Goal: Information Seeking & Learning: Learn about a topic

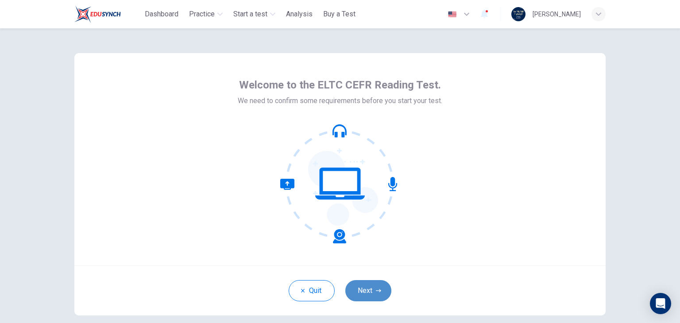
click at [365, 293] on button "Next" at bounding box center [368, 290] width 46 height 21
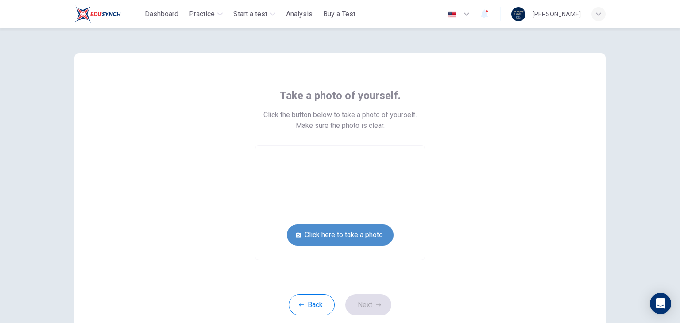
click at [338, 240] on button "Click here to take a photo" at bounding box center [340, 235] width 107 height 21
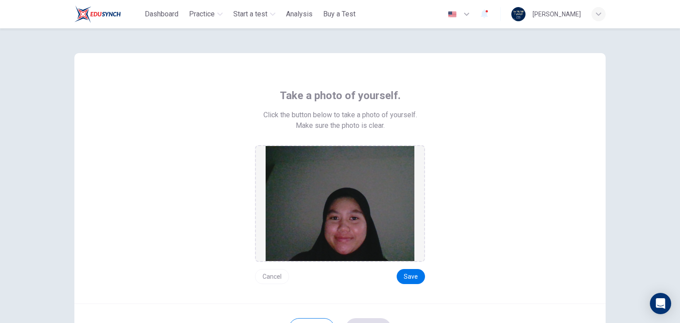
click at [268, 275] on button "Cancel" at bounding box center [272, 276] width 34 height 15
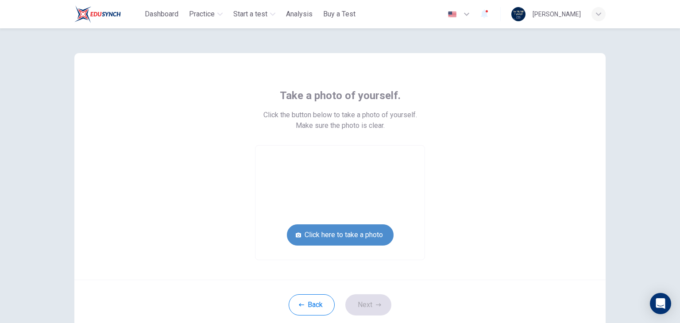
click at [352, 236] on button "Click here to take a photo" at bounding box center [340, 235] width 107 height 21
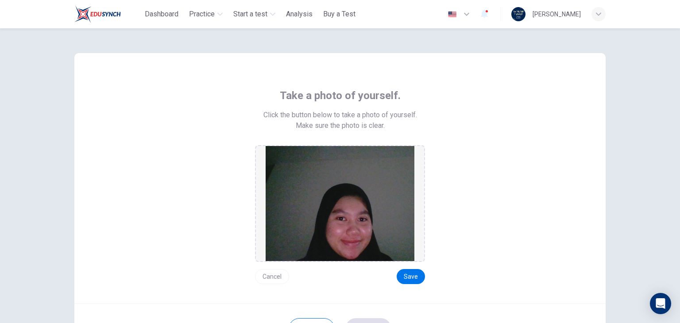
click at [263, 276] on button "Cancel" at bounding box center [272, 276] width 34 height 15
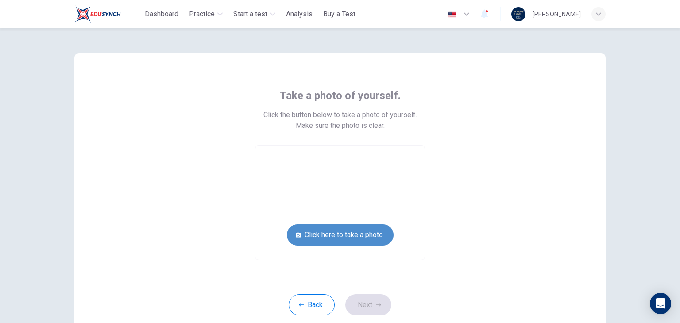
click at [327, 238] on button "Click here to take a photo" at bounding box center [340, 235] width 107 height 21
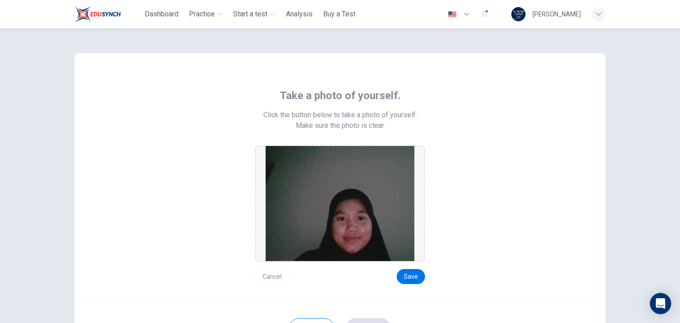
click at [278, 275] on button "Cancel" at bounding box center [272, 276] width 34 height 15
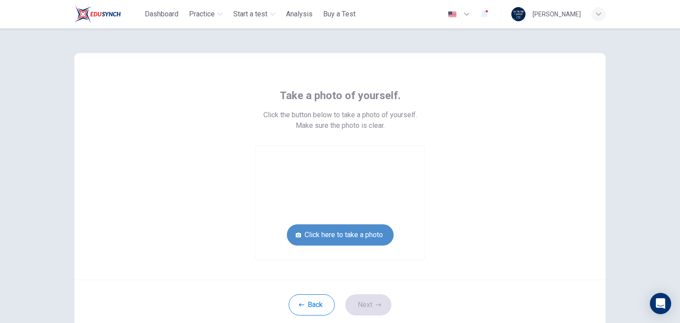
click at [307, 231] on button "Click here to take a photo" at bounding box center [340, 235] width 107 height 21
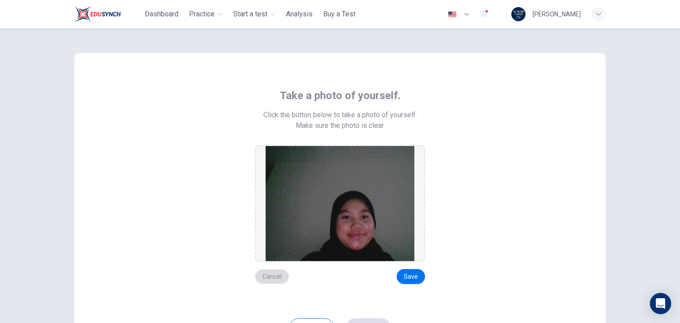
click at [273, 277] on button "Cancel" at bounding box center [272, 276] width 34 height 15
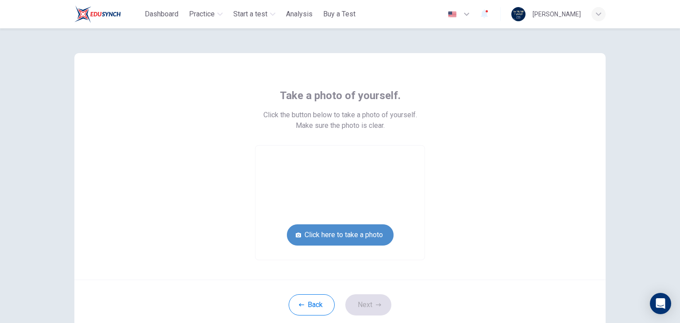
click at [334, 237] on button "Click here to take a photo" at bounding box center [340, 235] width 107 height 21
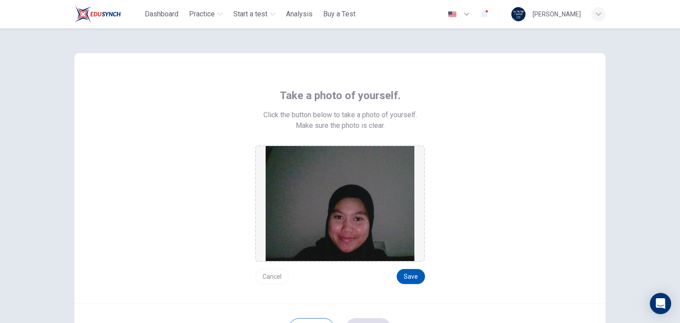
click at [404, 273] on button "Save" at bounding box center [411, 276] width 28 height 15
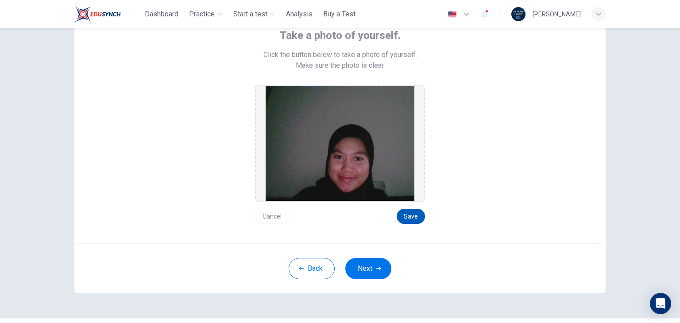
scroll to position [62, 0]
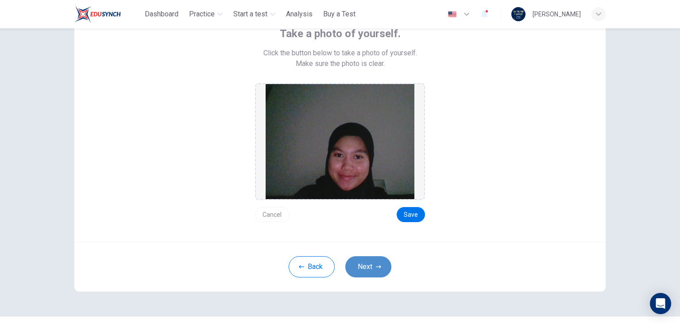
click at [376, 268] on icon "button" at bounding box center [378, 266] width 5 height 5
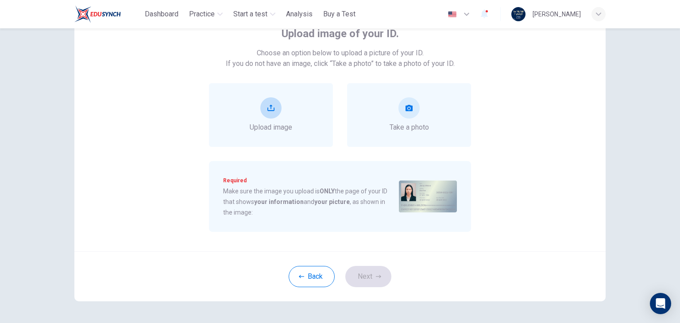
click at [284, 121] on div "Upload image" at bounding box center [271, 114] width 43 height 35
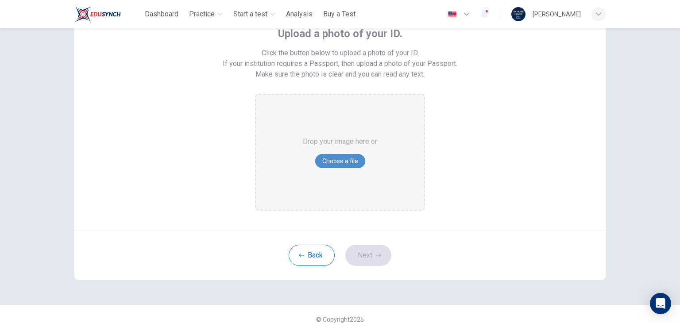
click at [329, 160] on button "Choose a file" at bounding box center [340, 161] width 50 height 14
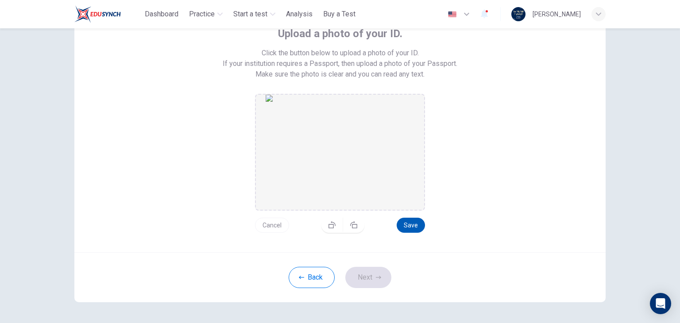
click at [407, 222] on button "Save" at bounding box center [411, 225] width 28 height 15
click at [369, 279] on button "Next" at bounding box center [368, 277] width 46 height 21
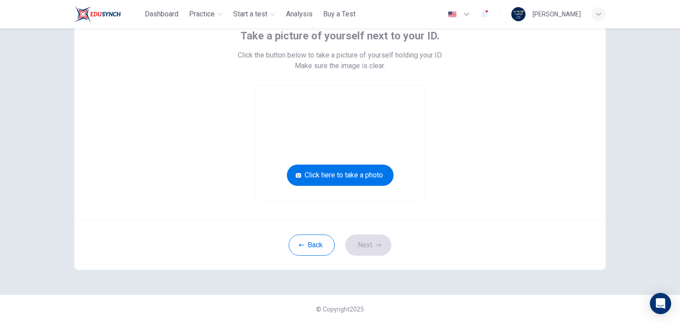
click at [457, 182] on div "Take a picture of yourself next to your ID. Click the button below to take a pi…" at bounding box center [340, 115] width 400 height 172
click at [366, 174] on button "Click here to take a photo" at bounding box center [340, 175] width 107 height 21
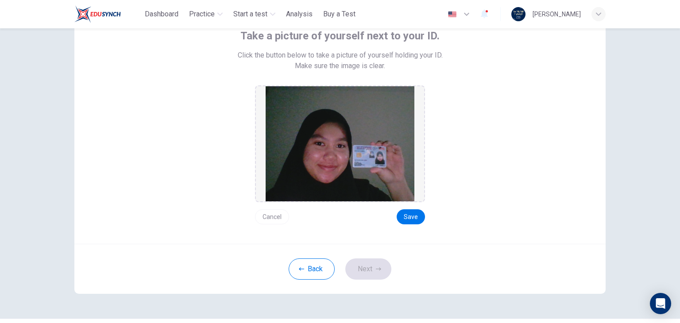
click at [276, 217] on button "Cancel" at bounding box center [272, 216] width 34 height 15
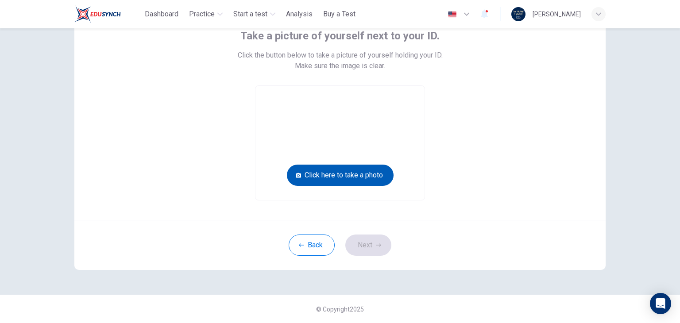
click at [314, 176] on button "Click here to take a photo" at bounding box center [340, 175] width 107 height 21
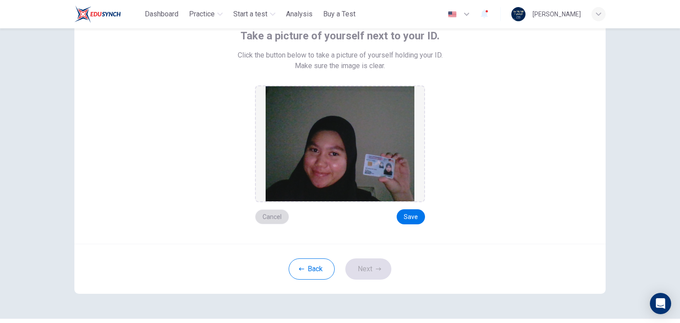
click at [266, 217] on button "Cancel" at bounding box center [272, 216] width 34 height 15
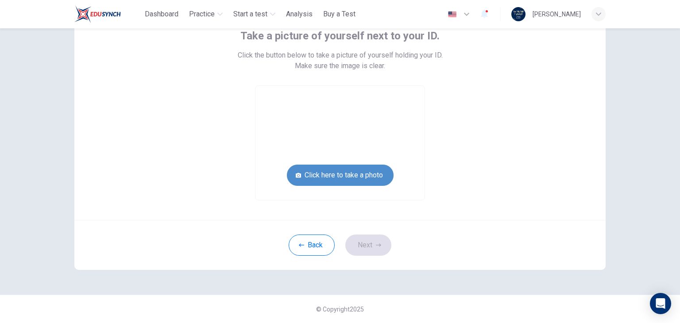
click at [325, 175] on button "Click here to take a photo" at bounding box center [340, 175] width 107 height 21
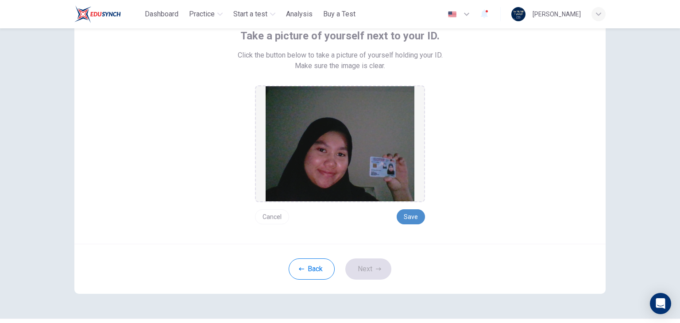
click at [408, 215] on button "Save" at bounding box center [411, 216] width 28 height 15
click at [368, 273] on button "Next" at bounding box center [368, 269] width 46 height 21
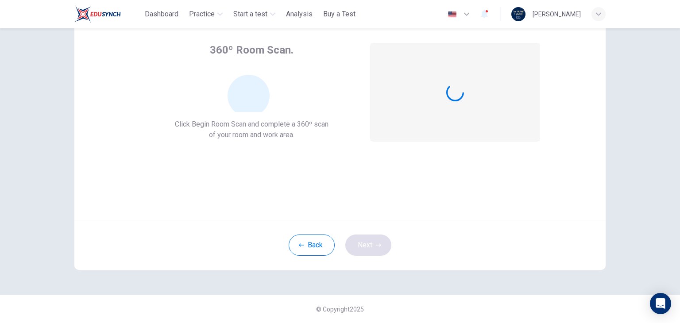
scroll to position [46, 0]
click at [453, 121] on button "Begin Room Scan" at bounding box center [455, 125] width 78 height 18
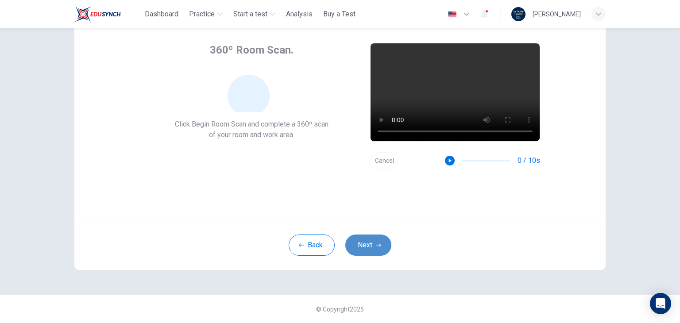
click at [379, 242] on button "Next" at bounding box center [368, 245] width 46 height 21
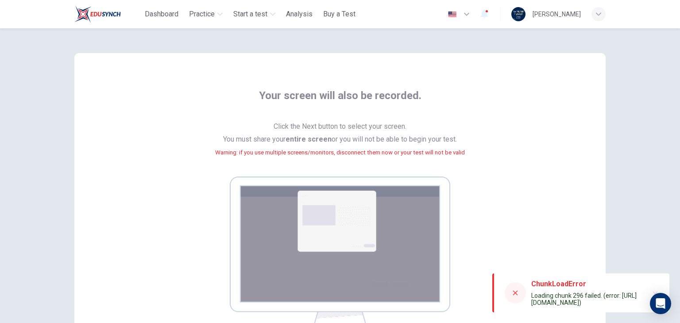
scroll to position [136, 0]
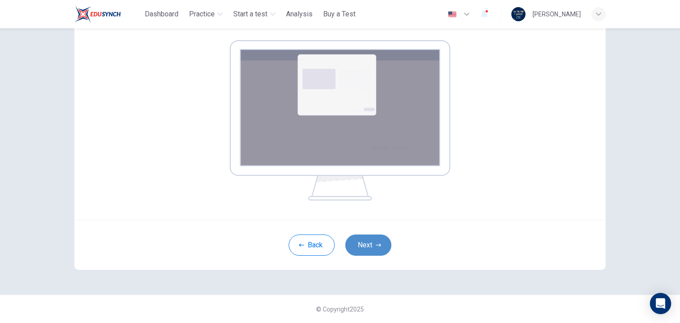
click at [365, 248] on button "Next" at bounding box center [368, 245] width 46 height 21
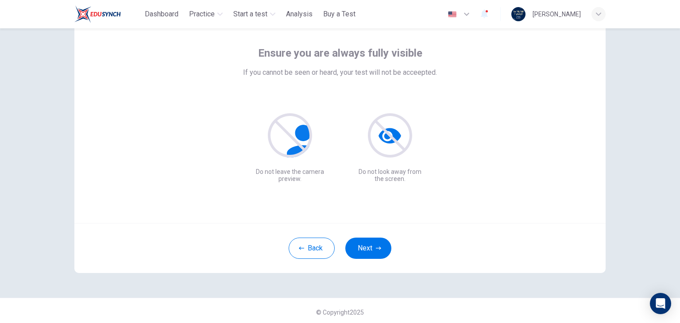
scroll to position [43, 0]
click at [364, 240] on button "Next" at bounding box center [368, 247] width 46 height 21
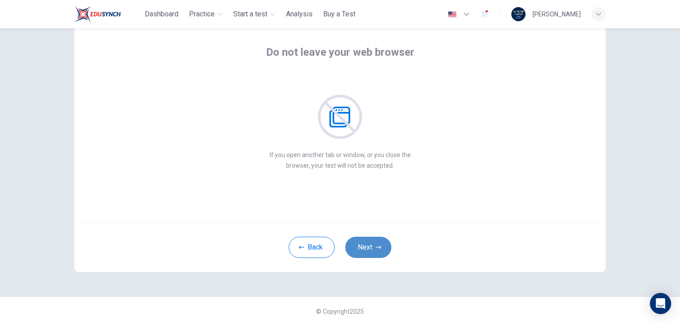
click at [364, 240] on button "Next" at bounding box center [368, 247] width 46 height 21
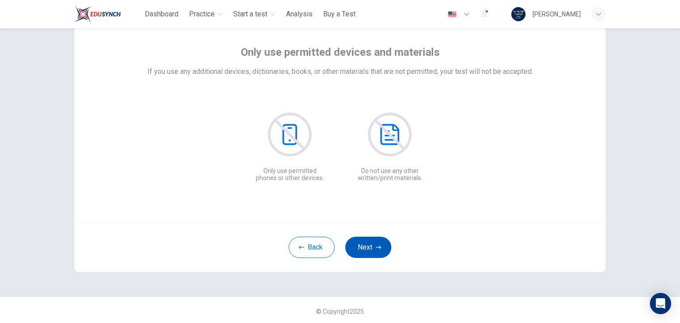
click at [364, 240] on button "Next" at bounding box center [368, 247] width 46 height 21
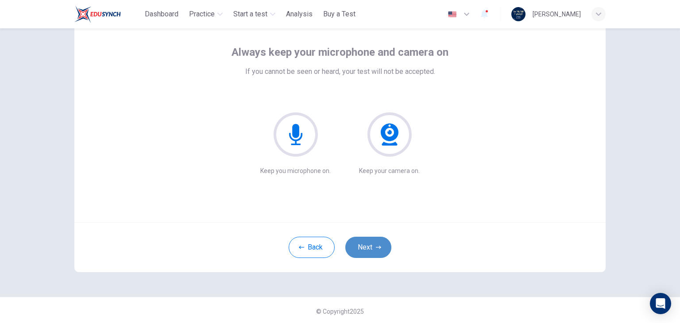
click at [364, 240] on button "Next" at bounding box center [368, 247] width 46 height 21
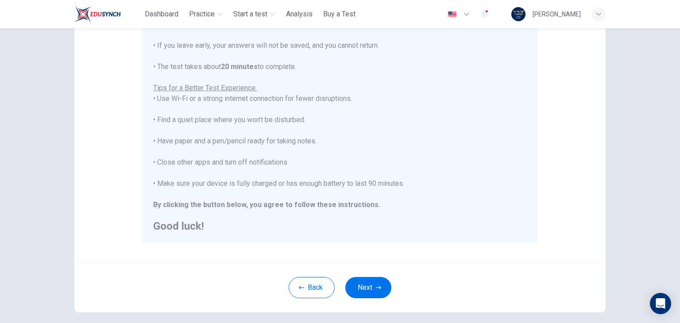
scroll to position [169, 0]
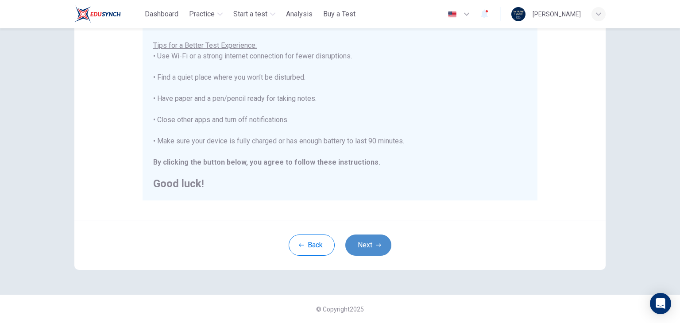
click at [372, 246] on button "Next" at bounding box center [368, 245] width 46 height 21
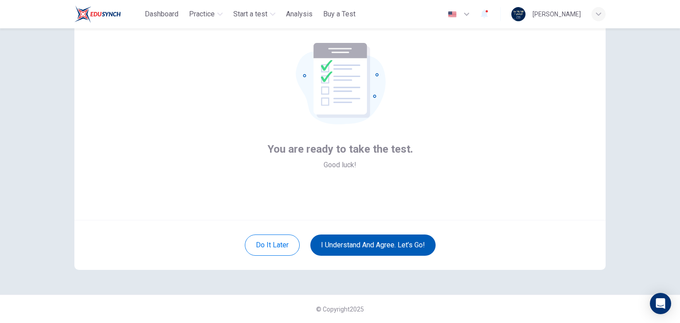
scroll to position [46, 0]
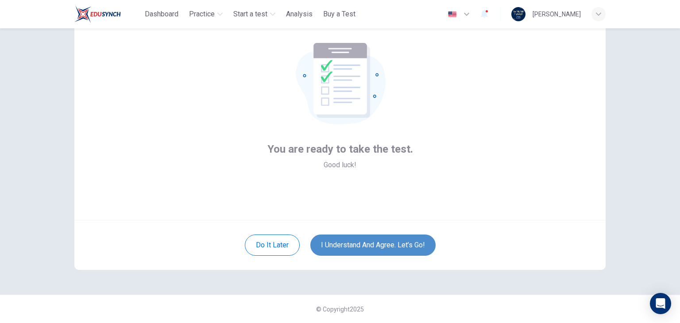
click at [372, 246] on button "I understand and agree. Let’s go!" at bounding box center [372, 245] width 125 height 21
click at [400, 247] on button "I understand and agree. Let’s go!" at bounding box center [372, 245] width 125 height 21
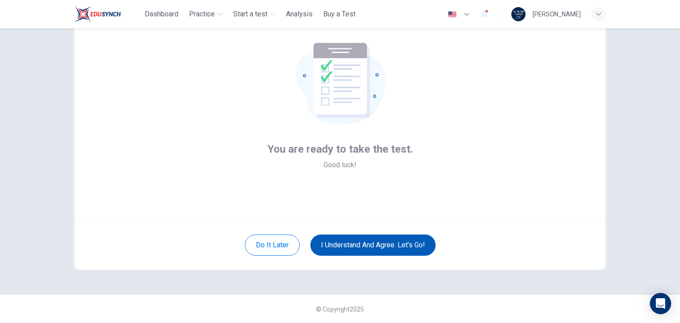
scroll to position [0, 0]
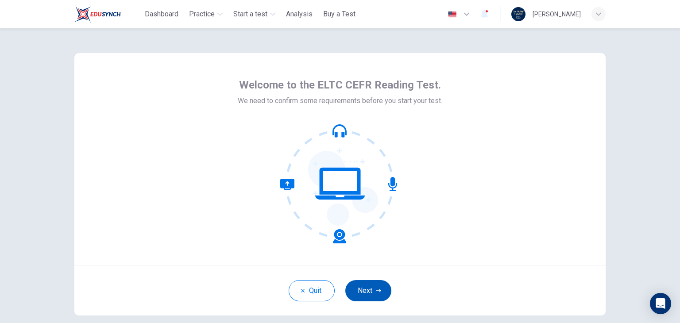
click at [368, 293] on button "Next" at bounding box center [368, 290] width 46 height 21
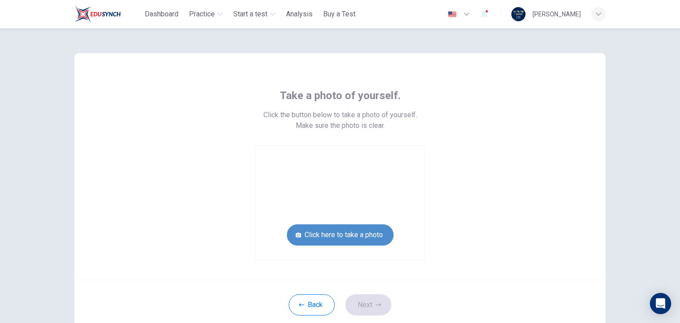
click at [334, 239] on button "Click here to take a photo" at bounding box center [340, 235] width 107 height 21
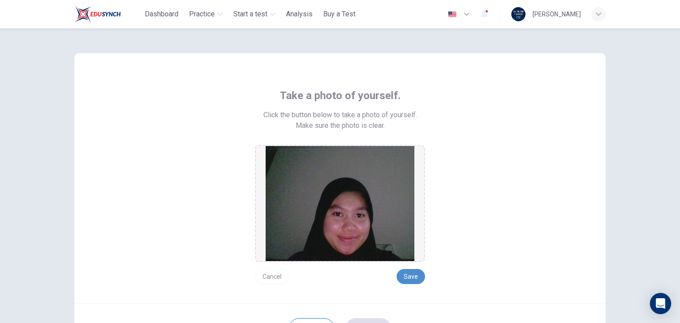
click at [408, 278] on button "Save" at bounding box center [411, 276] width 28 height 15
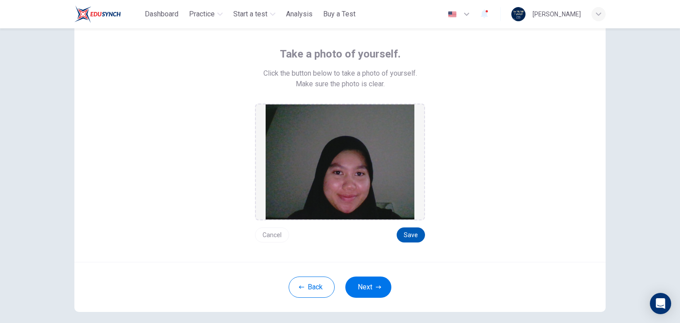
scroll to position [44, 0]
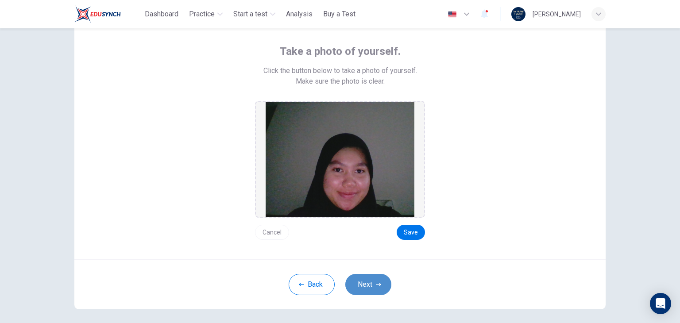
click at [376, 287] on button "Next" at bounding box center [368, 284] width 46 height 21
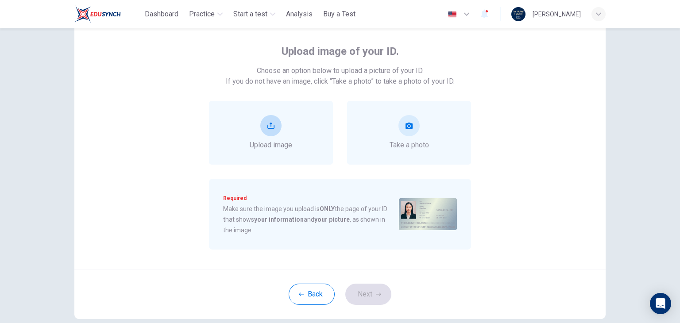
click at [275, 136] on div "Upload image" at bounding box center [271, 132] width 43 height 35
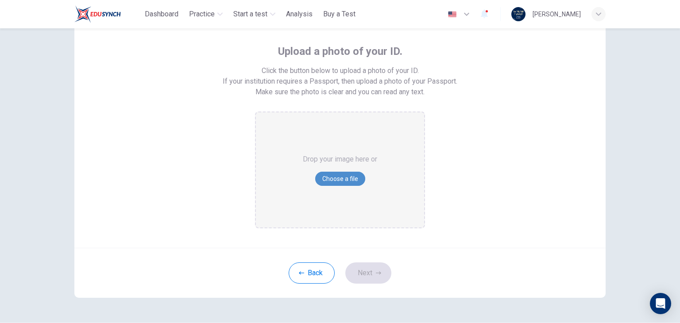
click at [338, 174] on button "Choose a file" at bounding box center [340, 179] width 50 height 14
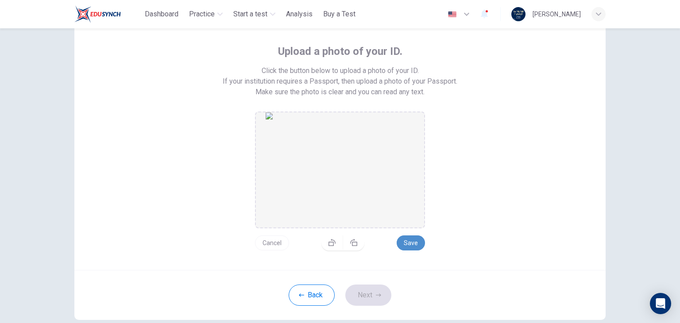
click at [409, 240] on button "Save" at bounding box center [411, 243] width 28 height 15
click at [364, 301] on button "Next" at bounding box center [368, 295] width 46 height 21
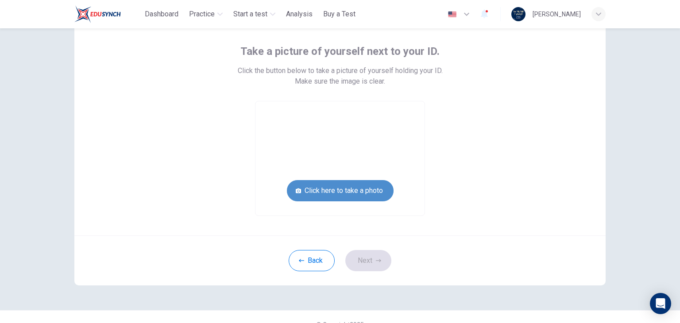
click at [341, 195] on button "Click here to take a photo" at bounding box center [340, 190] width 107 height 21
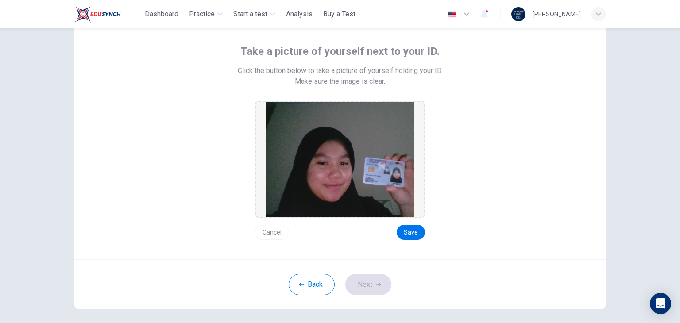
click at [273, 227] on button "Cancel" at bounding box center [272, 232] width 34 height 15
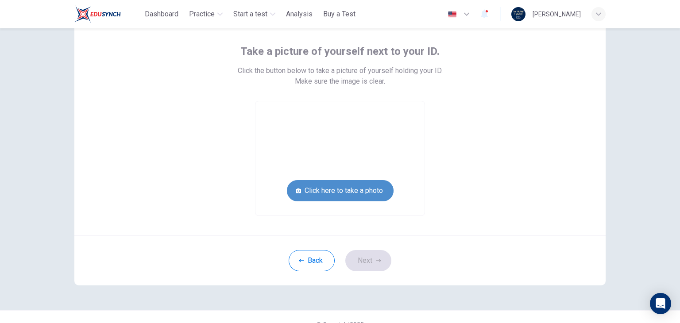
click at [306, 190] on button "Click here to take a photo" at bounding box center [340, 190] width 107 height 21
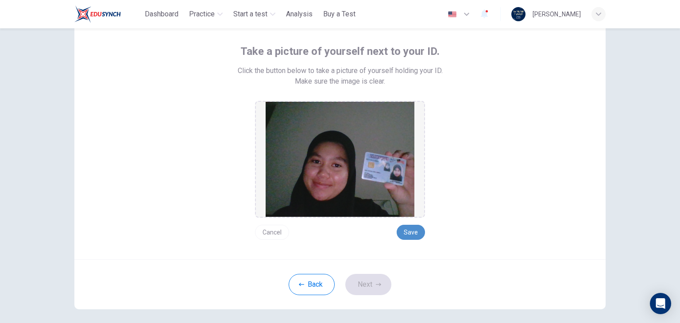
click at [406, 229] on button "Save" at bounding box center [411, 232] width 28 height 15
click at [362, 288] on button "Next" at bounding box center [368, 284] width 46 height 21
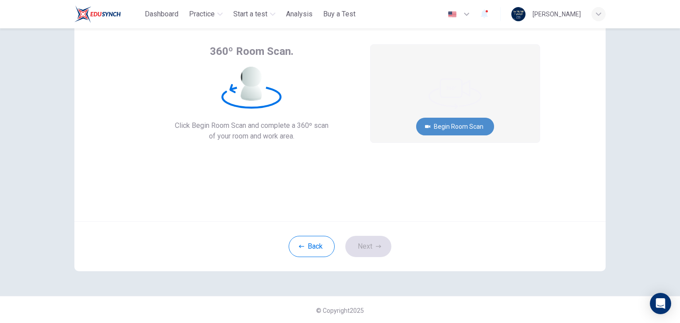
click at [441, 126] on button "Begin Room Scan" at bounding box center [455, 127] width 78 height 18
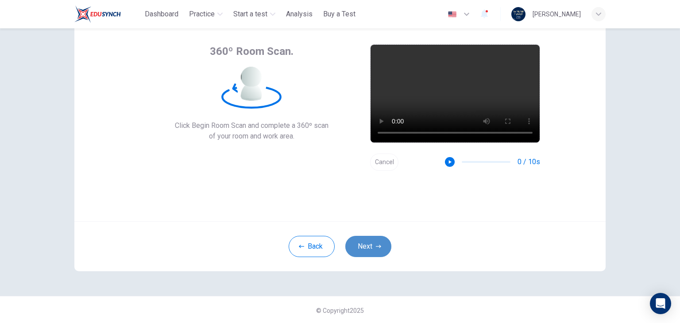
click at [384, 244] on button "Next" at bounding box center [368, 246] width 46 height 21
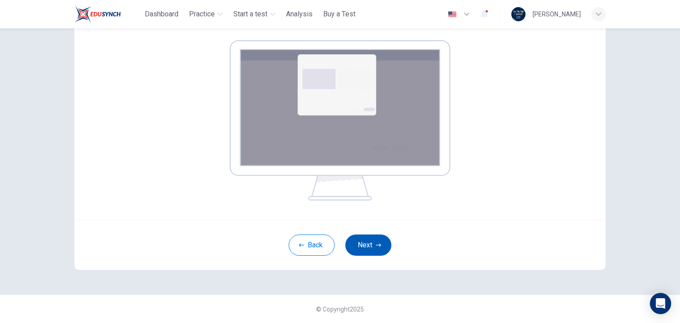
scroll to position [136, 0]
click at [380, 245] on button "Next" at bounding box center [368, 245] width 46 height 21
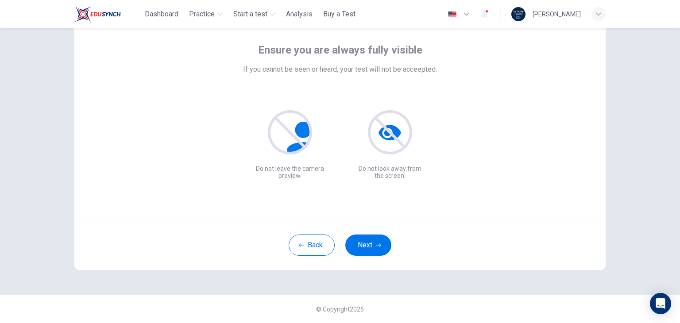
scroll to position [46, 0]
click at [373, 247] on button "Next" at bounding box center [368, 245] width 46 height 21
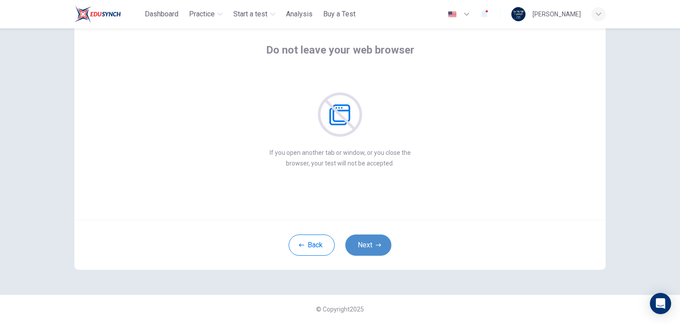
click at [373, 247] on button "Next" at bounding box center [368, 245] width 46 height 21
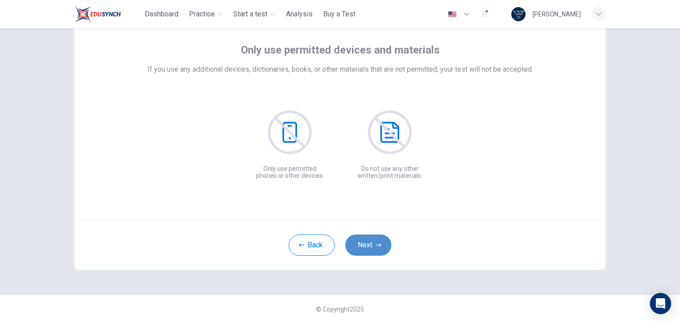
click at [373, 247] on button "Next" at bounding box center [368, 245] width 46 height 21
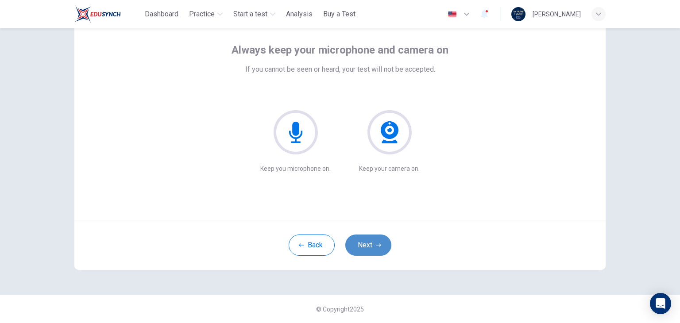
click at [373, 247] on button "Next" at bounding box center [368, 245] width 46 height 21
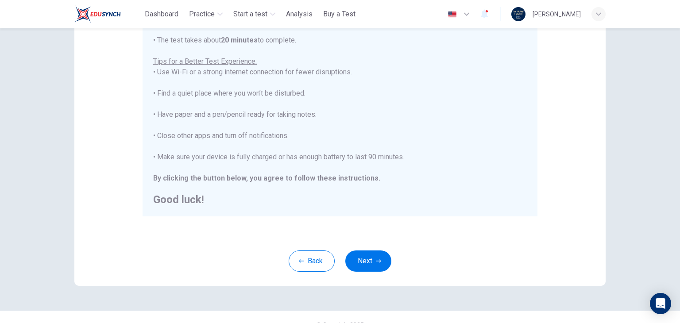
scroll to position [154, 0]
click at [381, 263] on button "Next" at bounding box center [368, 260] width 46 height 21
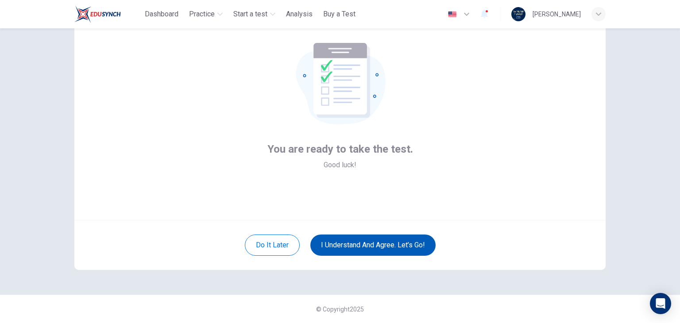
scroll to position [46, 0]
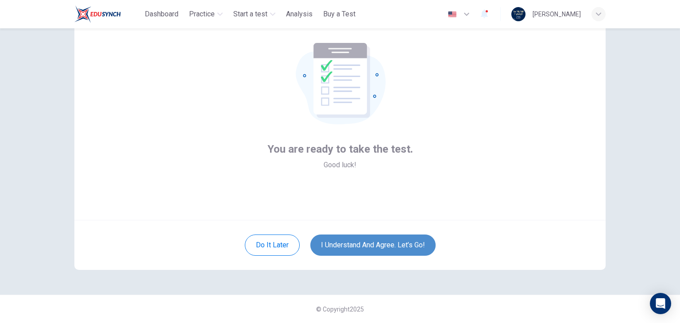
click at [372, 248] on button "I understand and agree. Let’s go!" at bounding box center [372, 245] width 125 height 21
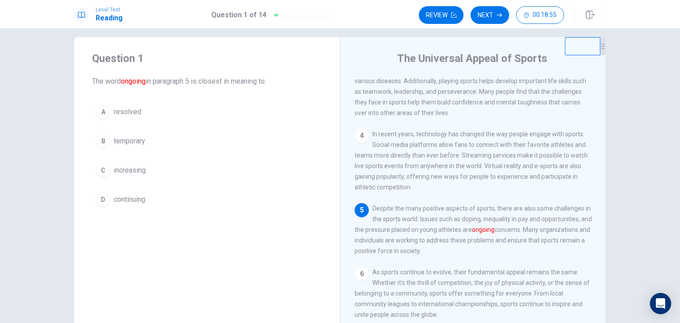
scroll to position [7, 0]
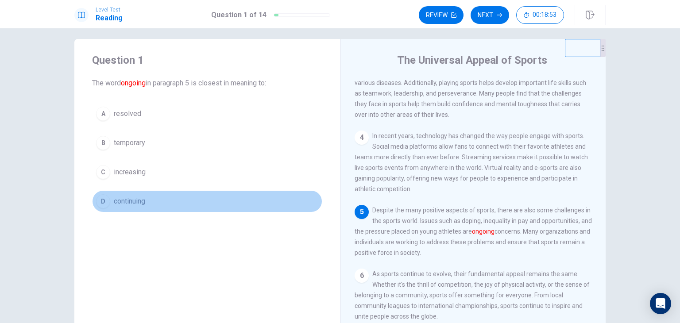
click at [126, 199] on span "continuing" at bounding box center [129, 201] width 31 height 11
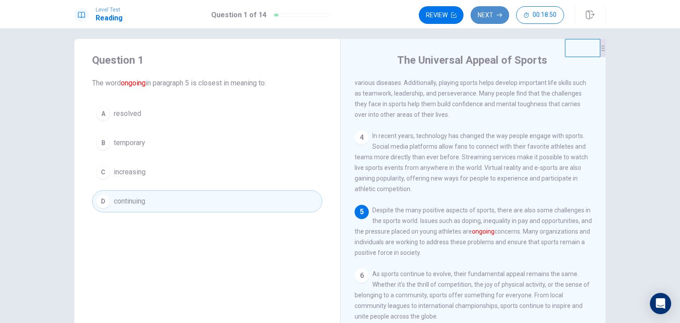
click at [502, 19] on button "Next" at bounding box center [490, 15] width 39 height 18
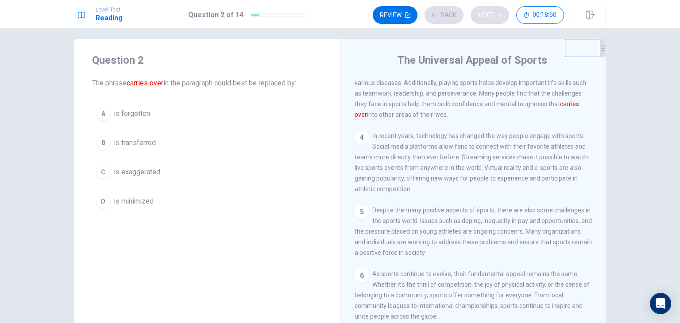
scroll to position [131, 0]
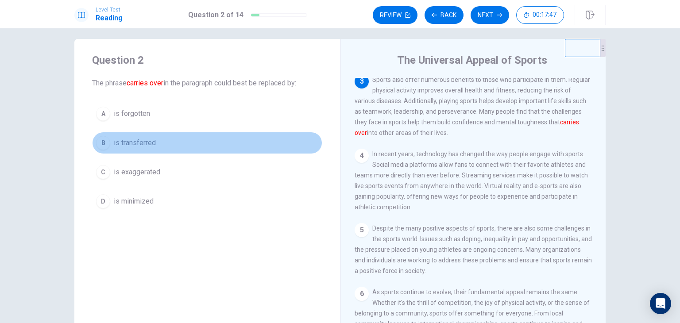
click at [102, 141] on div "B" at bounding box center [103, 143] width 14 height 14
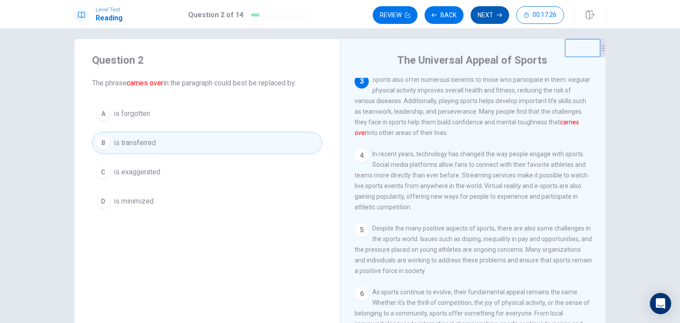
click at [494, 22] on button "Next" at bounding box center [490, 15] width 39 height 18
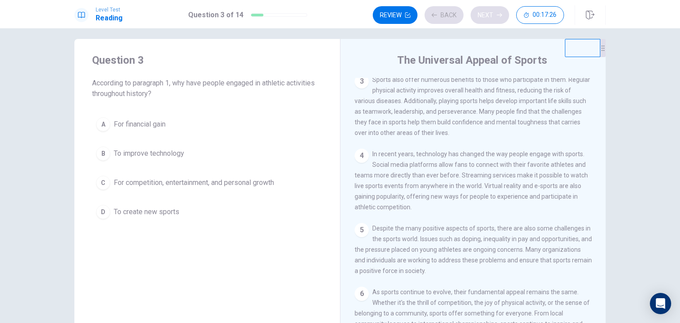
scroll to position [0, 0]
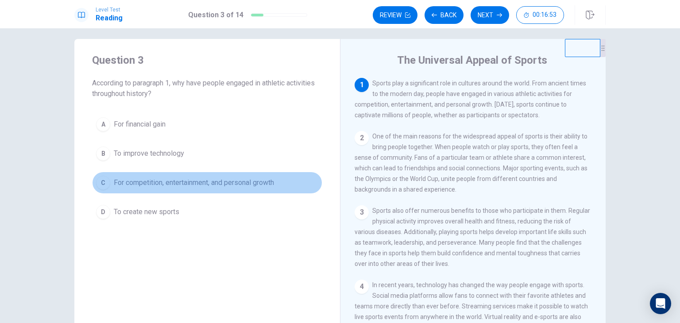
click at [160, 179] on span "For competition, entertainment, and personal growth" at bounding box center [194, 183] width 160 height 11
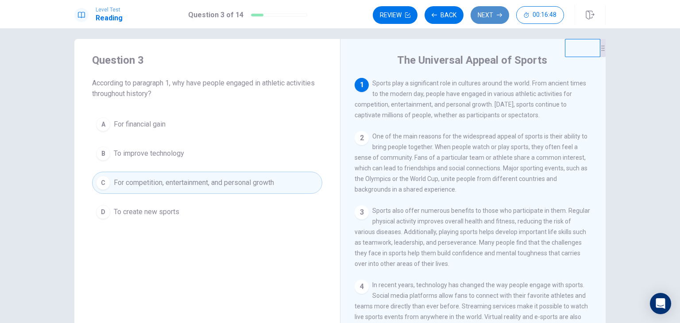
click at [489, 17] on button "Next" at bounding box center [490, 15] width 39 height 18
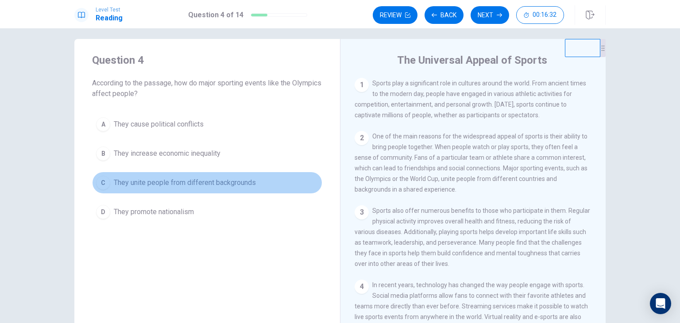
click at [154, 178] on span "They unite people from different backgrounds" at bounding box center [185, 183] width 142 height 11
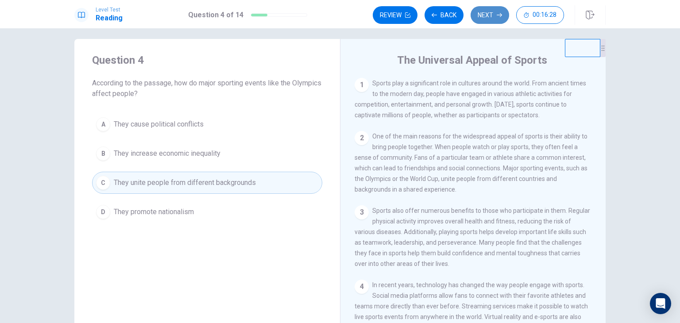
click at [487, 15] on button "Next" at bounding box center [490, 15] width 39 height 18
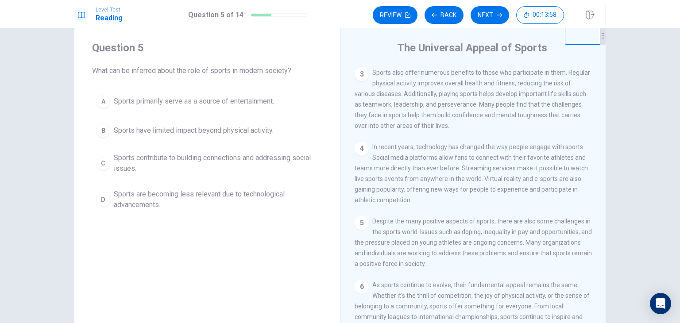
scroll to position [125, 0]
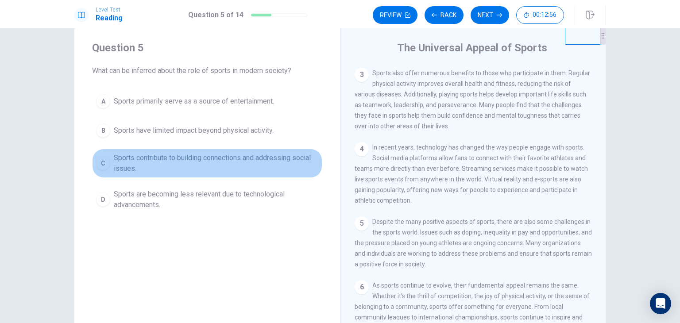
click at [217, 162] on span "Sports contribute to building connections and addressing social issues." at bounding box center [216, 163] width 205 height 21
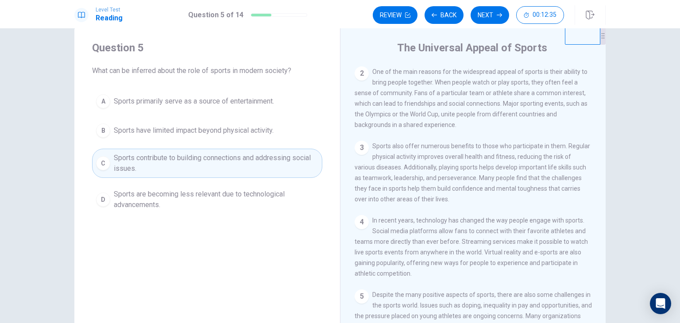
scroll to position [52, 0]
click at [487, 17] on button "Next" at bounding box center [490, 15] width 39 height 18
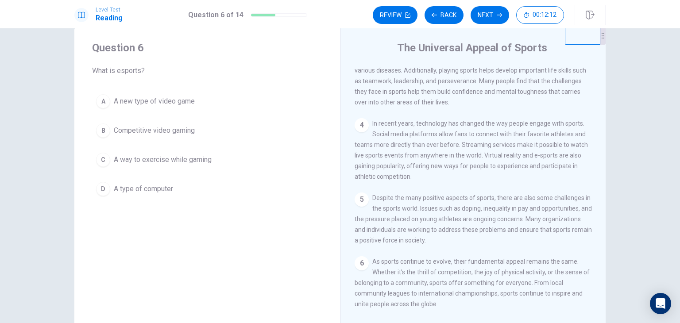
scroll to position [160, 0]
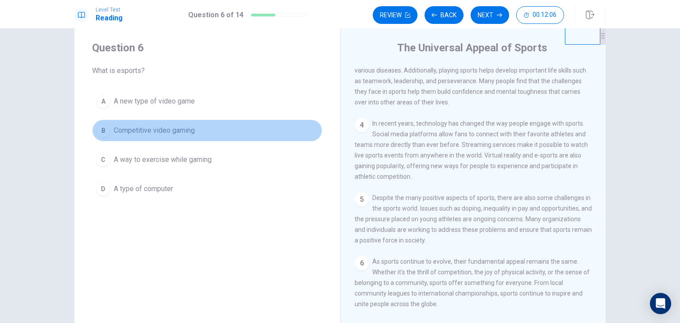
click at [161, 136] on button "B Competitive video gaming" at bounding box center [207, 131] width 230 height 22
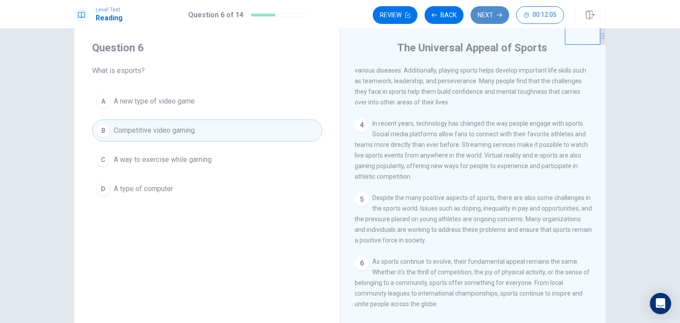
click at [492, 20] on button "Next" at bounding box center [490, 15] width 39 height 18
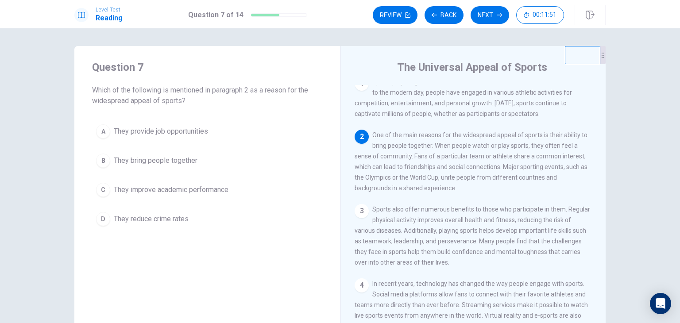
scroll to position [8, 0]
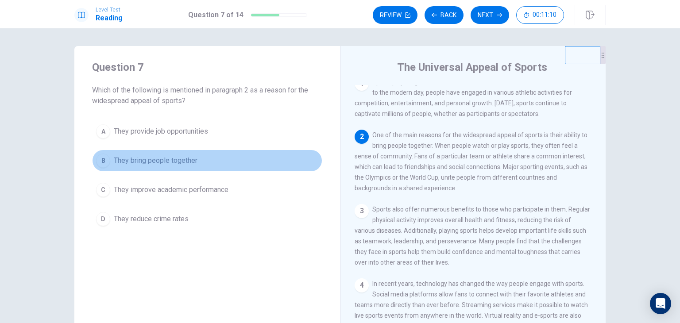
click at [163, 167] on button "B They bring people together" at bounding box center [207, 161] width 230 height 22
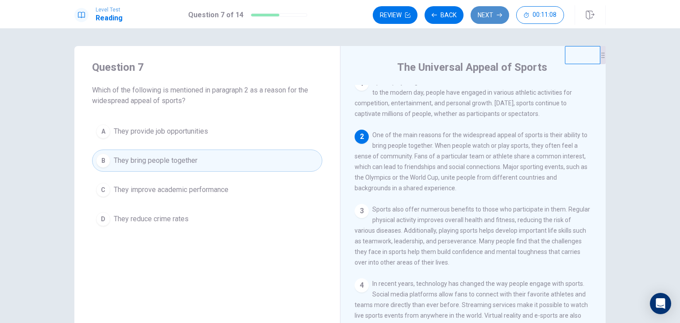
click at [486, 13] on button "Next" at bounding box center [490, 15] width 39 height 18
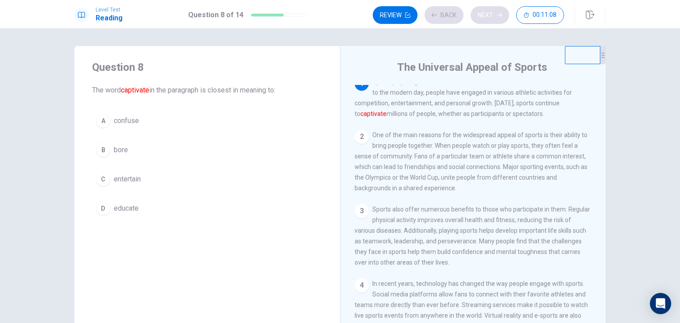
scroll to position [0, 0]
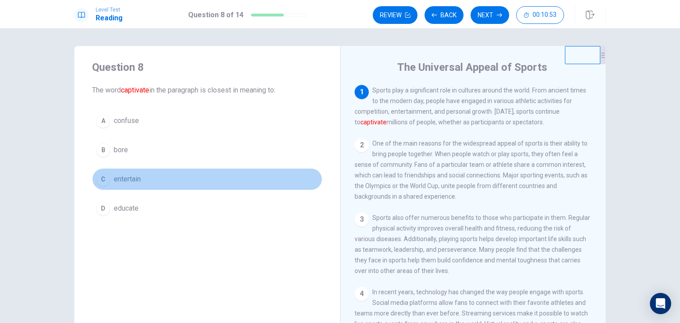
click at [111, 179] on button "C entertain" at bounding box center [207, 179] width 230 height 22
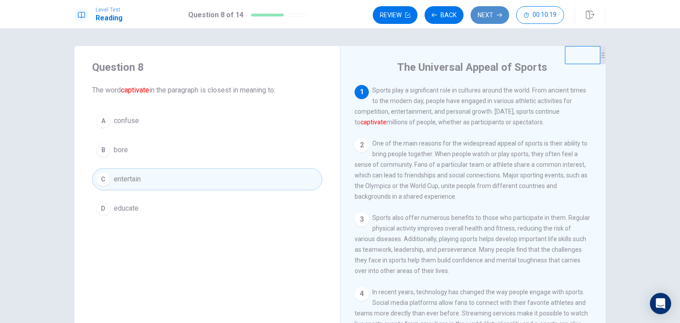
click at [483, 16] on button "Next" at bounding box center [490, 15] width 39 height 18
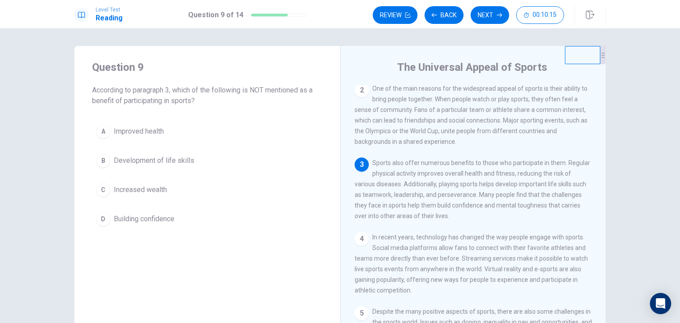
scroll to position [57, 0]
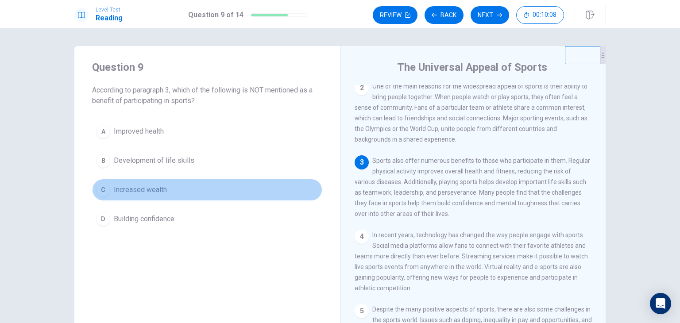
click at [142, 191] on span "Increased wealth" at bounding box center [140, 190] width 53 height 11
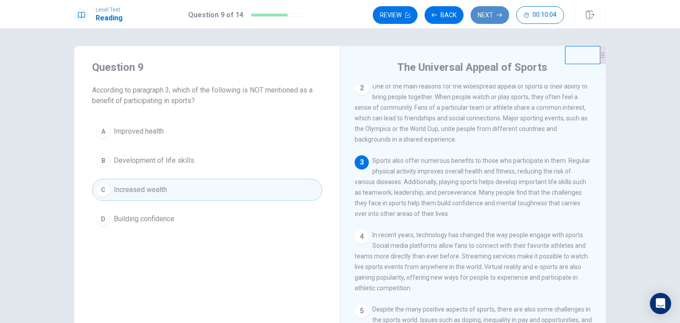
click at [490, 17] on button "Next" at bounding box center [490, 15] width 39 height 18
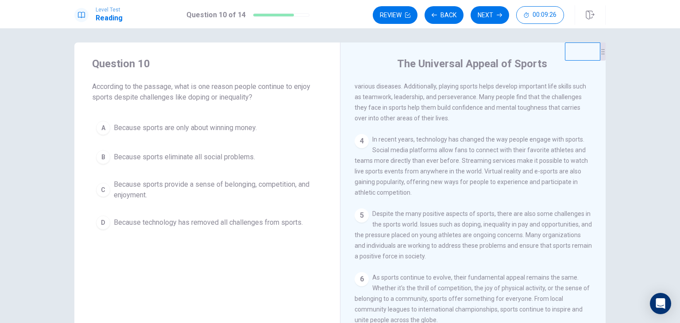
scroll to position [0, 0]
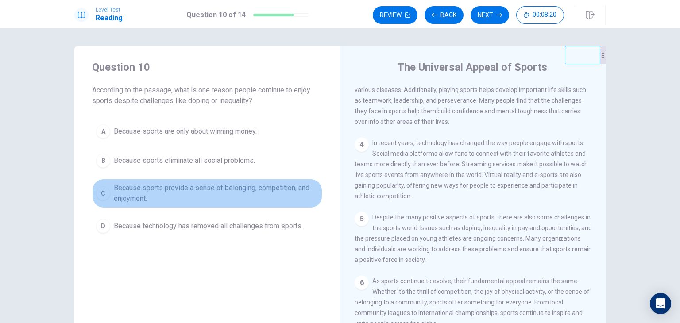
click at [182, 200] on span "Because sports provide a sense of belonging, competition, and enjoyment." at bounding box center [216, 193] width 205 height 21
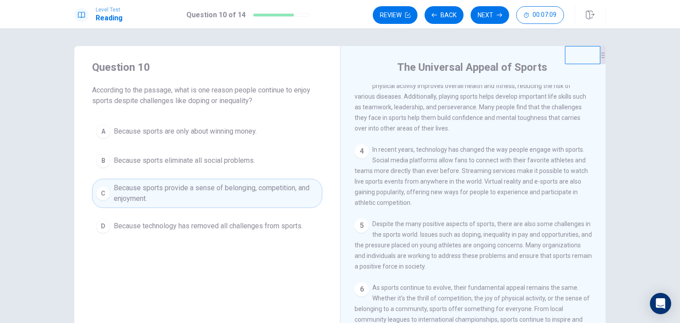
scroll to position [160, 0]
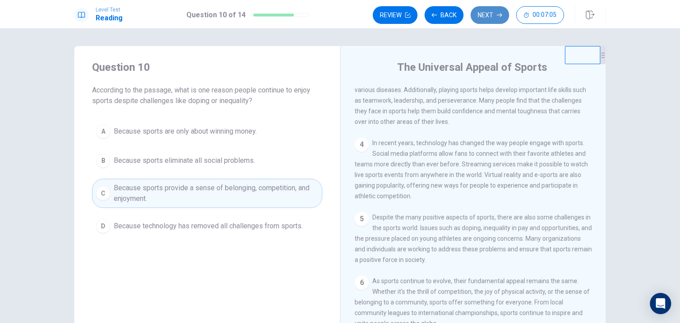
click at [496, 16] on button "Next" at bounding box center [490, 15] width 39 height 18
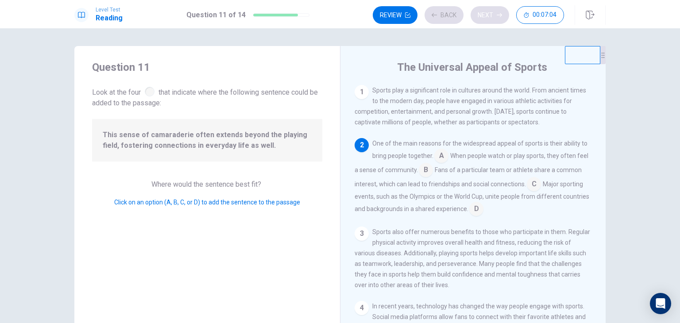
scroll to position [54, 0]
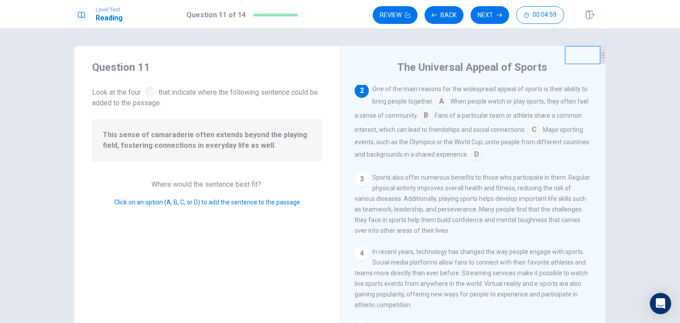
click at [441, 105] on input at bounding box center [441, 102] width 14 height 14
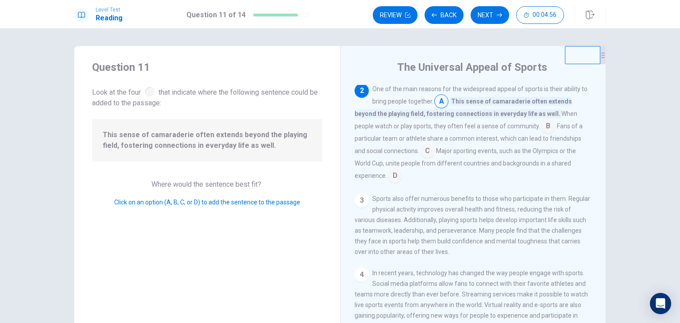
click at [402, 170] on input at bounding box center [395, 177] width 14 height 14
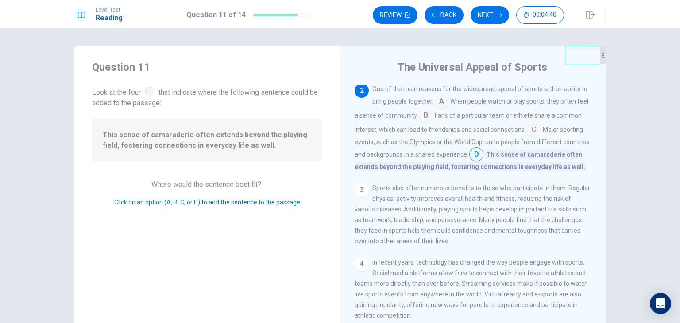
click at [541, 132] on input at bounding box center [534, 131] width 14 height 14
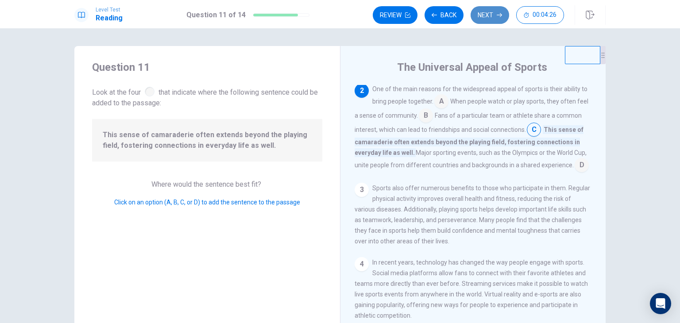
click at [488, 16] on button "Next" at bounding box center [490, 15] width 39 height 18
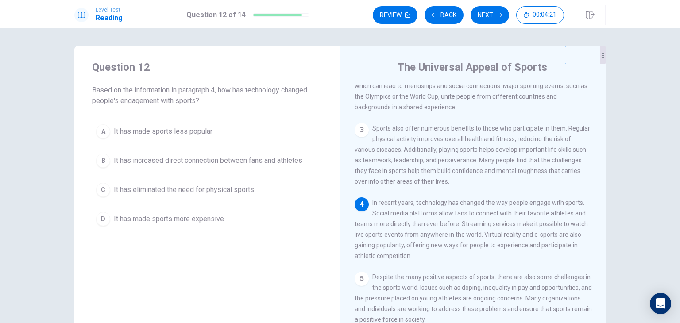
scroll to position [90, 0]
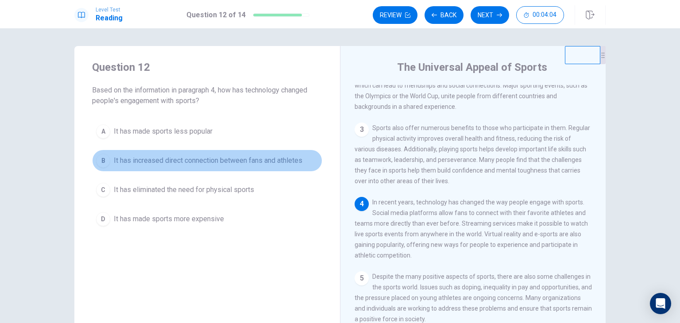
click at [220, 156] on span "It has increased direct connection between fans and athletes" at bounding box center [208, 160] width 189 height 11
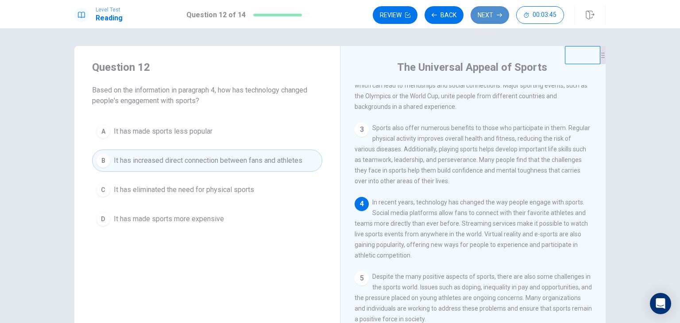
click at [484, 20] on button "Next" at bounding box center [490, 15] width 39 height 18
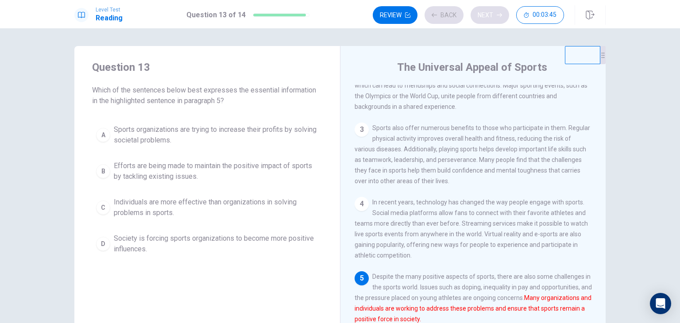
scroll to position [160, 0]
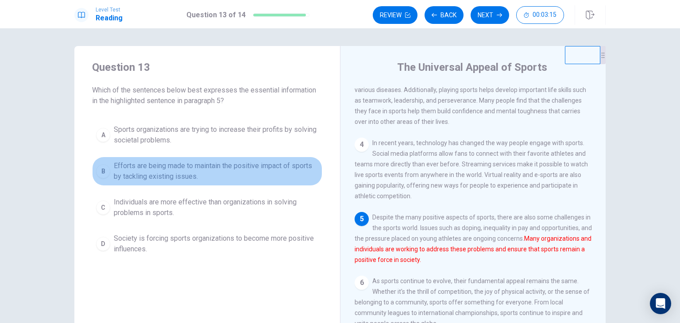
click at [201, 176] on span "Efforts are being made to maintain the positive impact of sports by tackling ex…" at bounding box center [216, 171] width 205 height 21
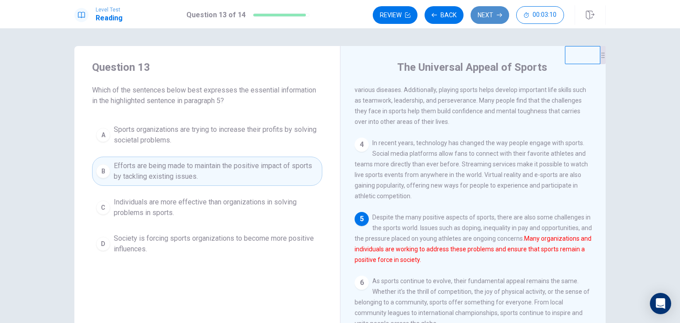
click at [489, 20] on button "Next" at bounding box center [490, 15] width 39 height 18
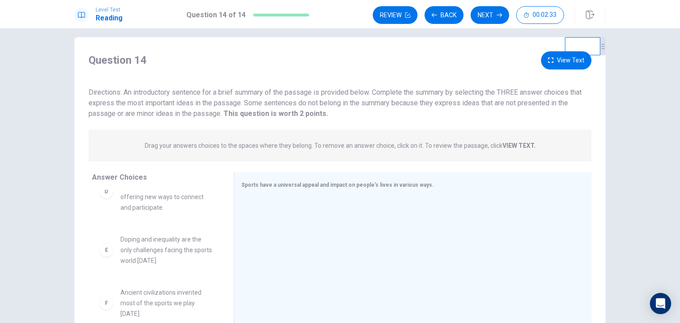
scroll to position [0, 0]
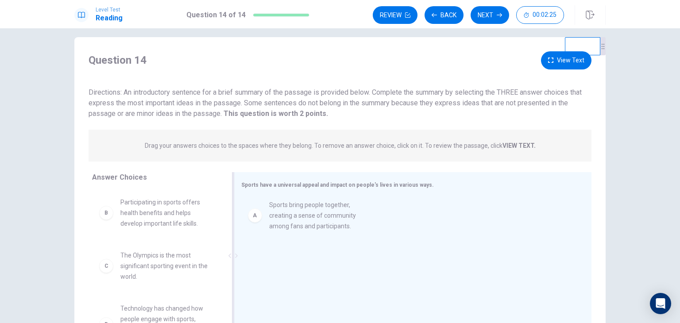
drag, startPoint x: 156, startPoint y: 214, endPoint x: 329, endPoint y: 212, distance: 173.2
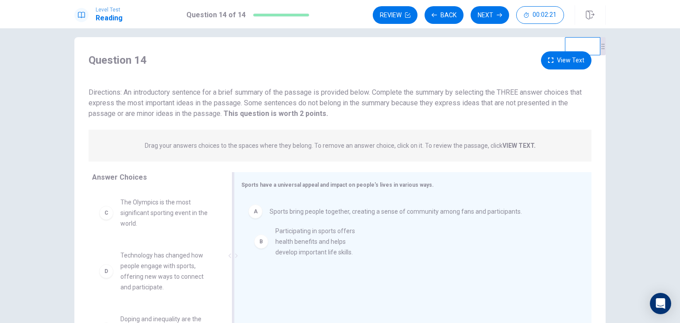
drag, startPoint x: 167, startPoint y: 225, endPoint x: 329, endPoint y: 254, distance: 165.6
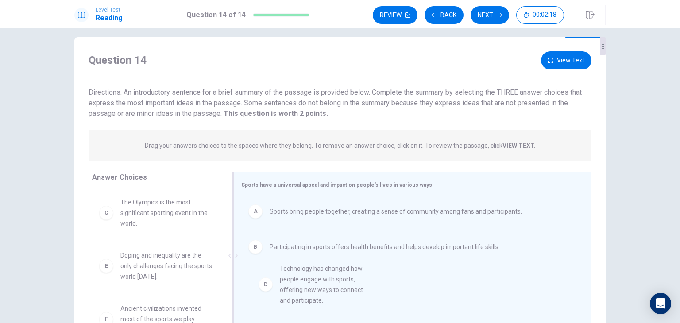
drag, startPoint x: 168, startPoint y: 281, endPoint x: 356, endPoint y: 298, distance: 188.5
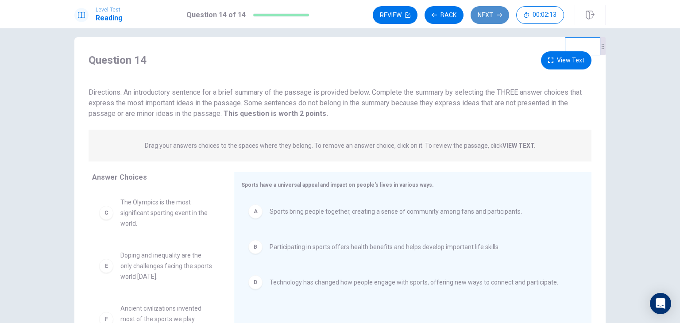
click at [485, 23] on button "Next" at bounding box center [490, 15] width 39 height 18
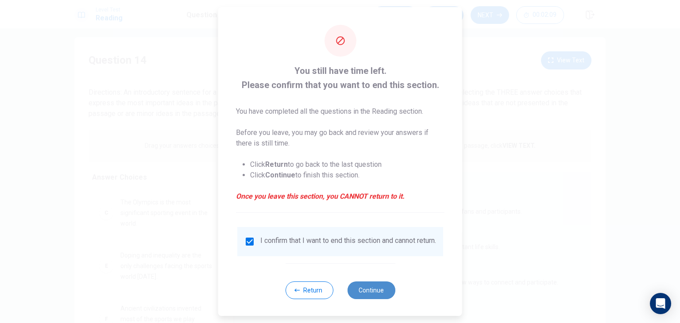
click at [357, 290] on button "Continue" at bounding box center [371, 291] width 48 height 18
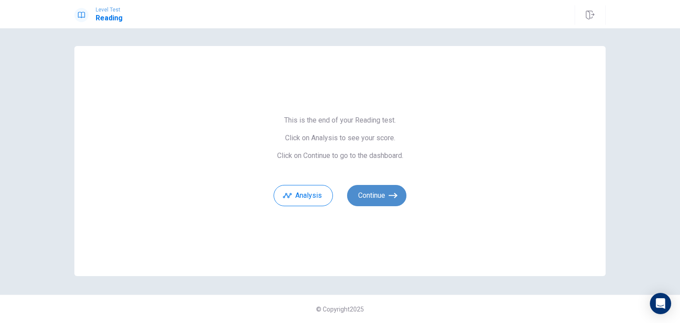
click at [362, 200] on button "Continue" at bounding box center [376, 195] width 59 height 21
